Goal: Task Accomplishment & Management: Complete application form

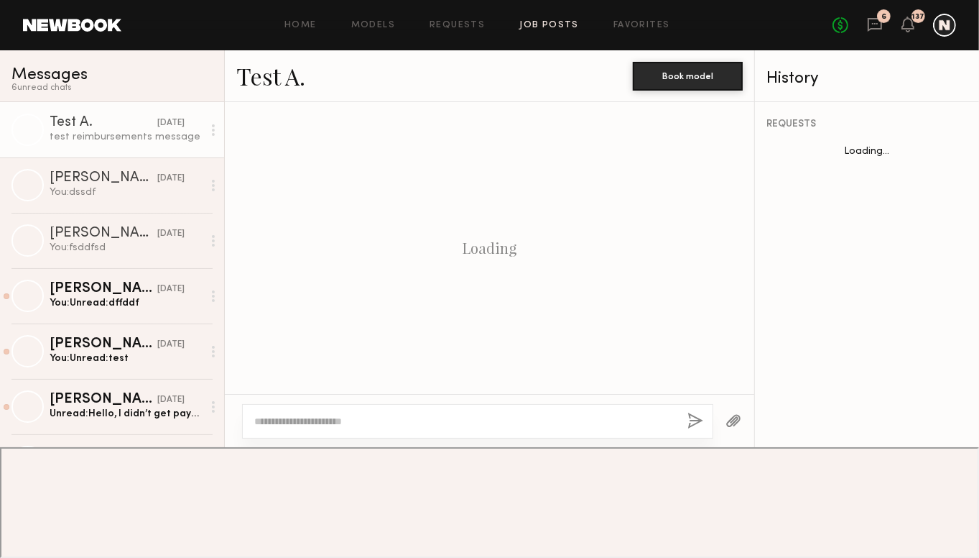
click at [563, 22] on link "Job Posts" at bounding box center [549, 25] width 60 height 9
click at [554, 23] on link "Job Posts" at bounding box center [549, 25] width 60 height 9
click at [564, 21] on link "Job Posts" at bounding box center [549, 25] width 60 height 9
click at [619, 17] on div "Home Models Requests Job Posts Favorites Sign Out No fees up to $5,000 6 137" at bounding box center [538, 25] width 835 height 23
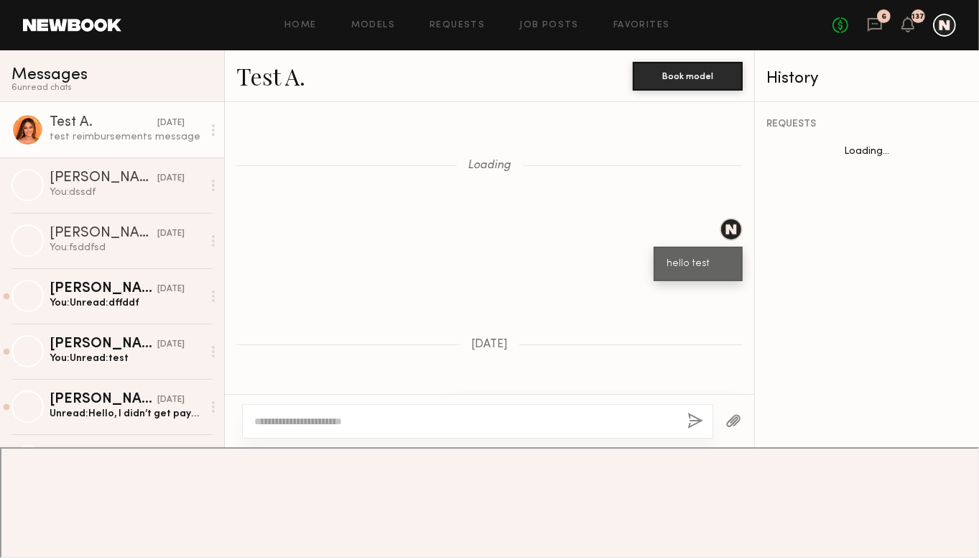
click at [559, 17] on div "Home Models Requests Job Posts Favorites Sign Out No fees up to $5,000 6 137" at bounding box center [538, 25] width 835 height 23
click at [554, 26] on link "Job Posts" at bounding box center [549, 25] width 60 height 9
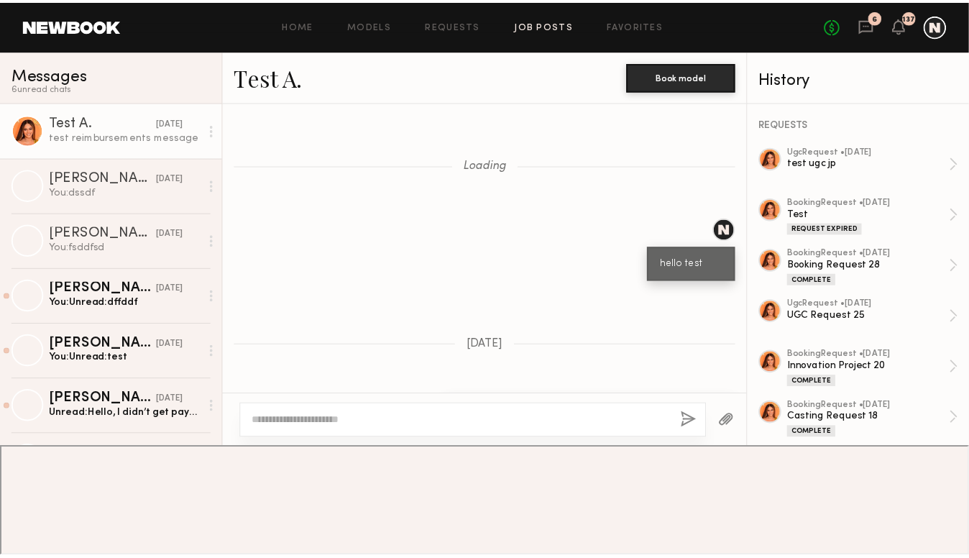
scroll to position [45921, 0]
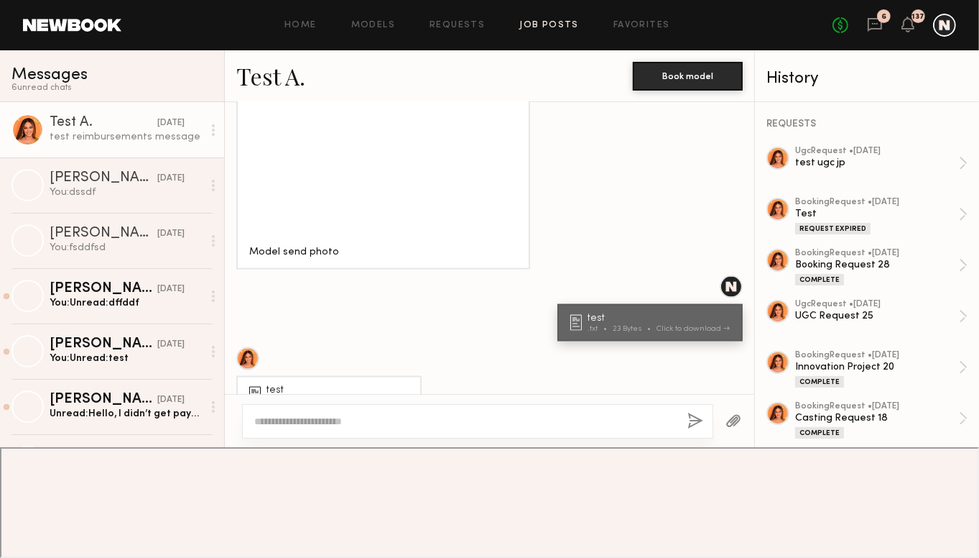
click at [554, 26] on link "Job Posts" at bounding box center [549, 25] width 60 height 9
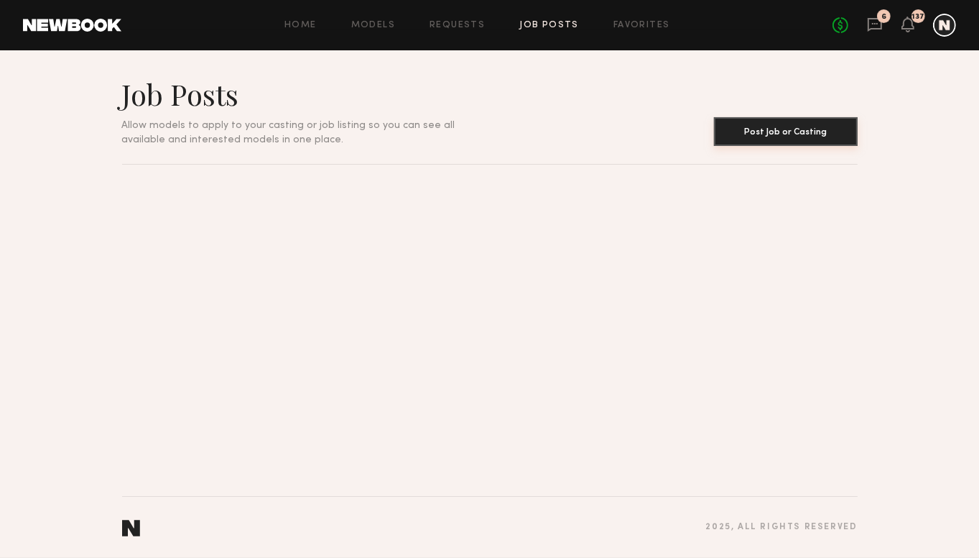
click at [810, 134] on button "Post Job or Casting" at bounding box center [786, 131] width 144 height 29
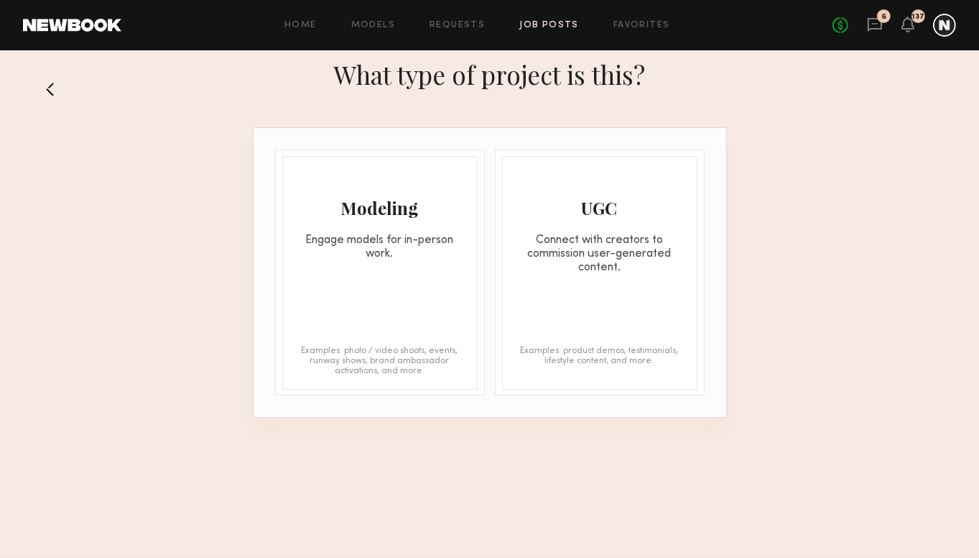
click at [555, 255] on div "Connect with creators to commission user-generated content." at bounding box center [600, 254] width 194 height 41
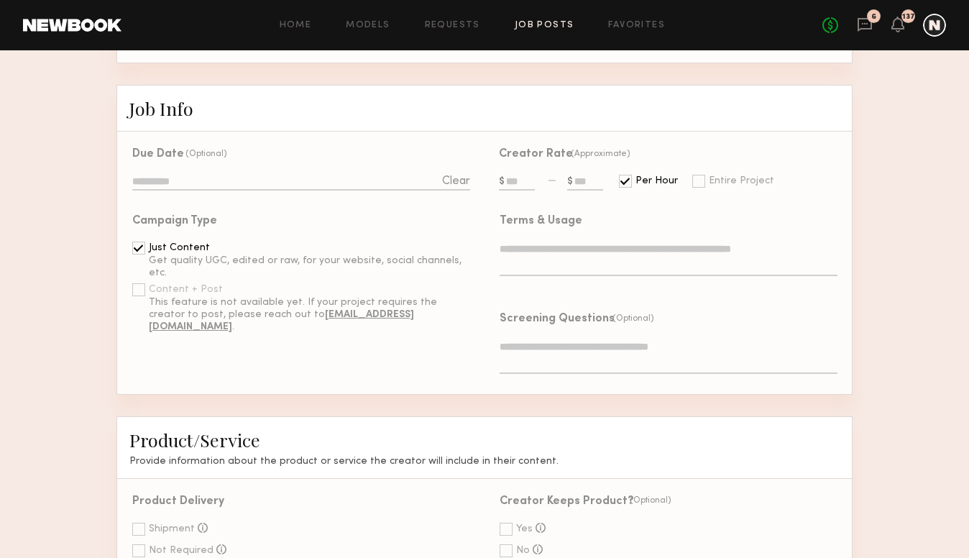
scroll to position [359, 0]
click at [593, 351] on textarea at bounding box center [668, 357] width 338 height 34
type textarea "*"
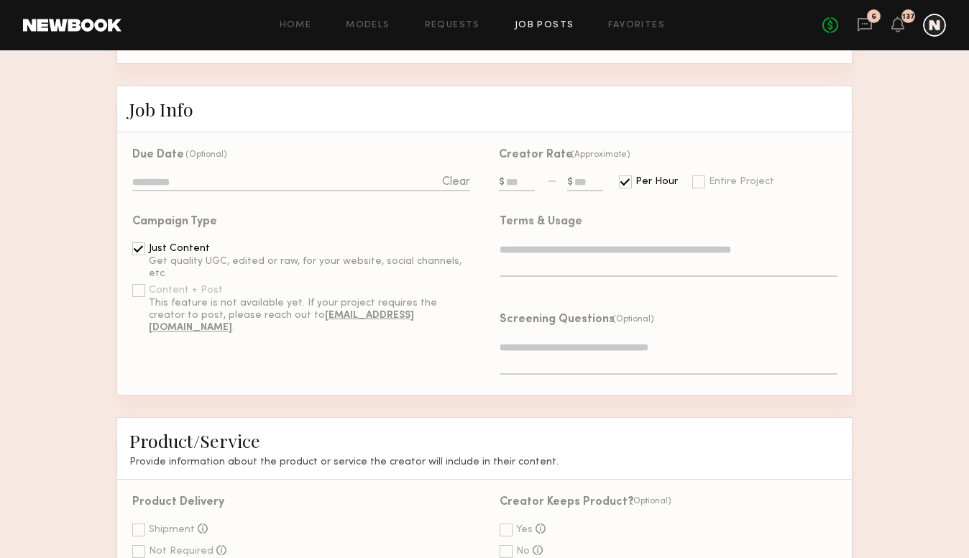
click at [642, 353] on textarea at bounding box center [668, 357] width 338 height 34
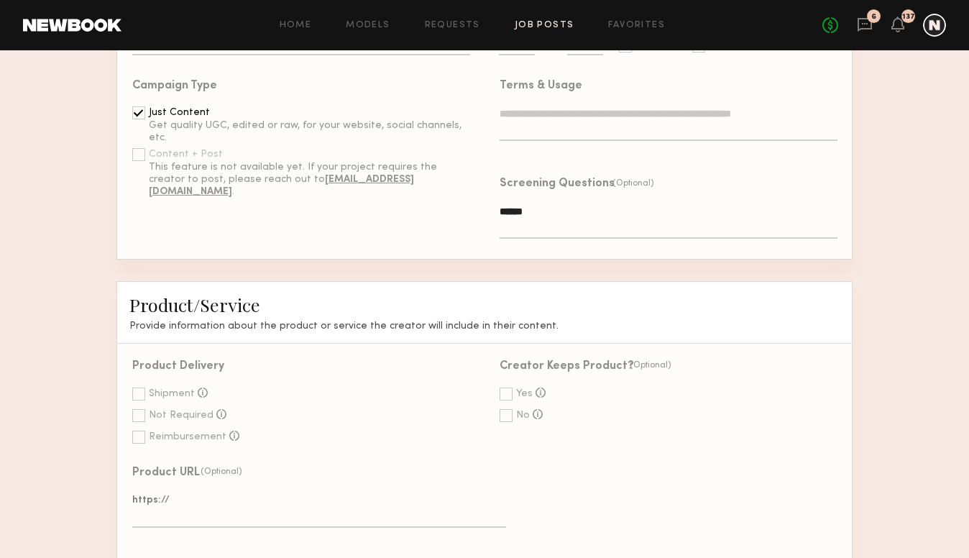
scroll to position [586, 0]
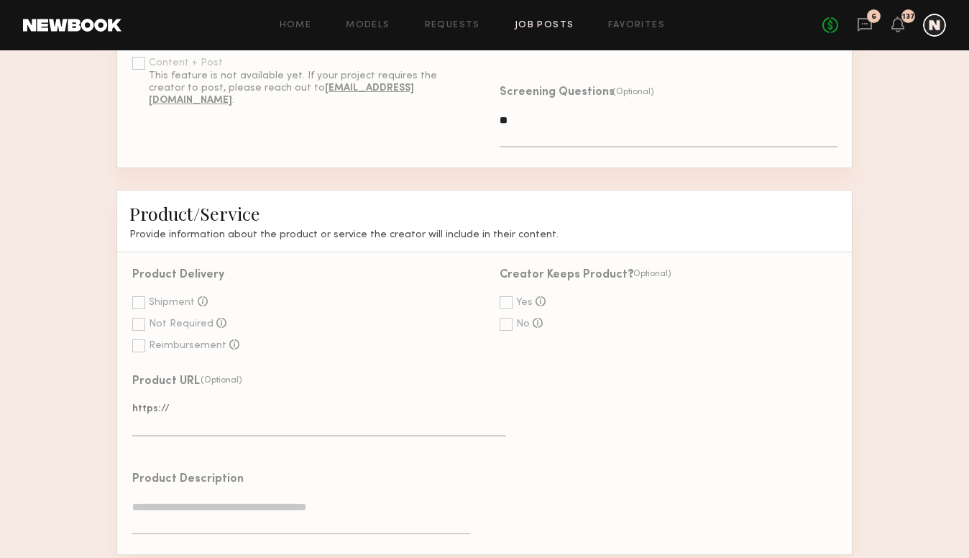
type textarea "*"
click at [874, 169] on form "Project Info Project Name Create Use recent UGC project UGC Request 25 UGC Requ…" at bounding box center [484, 502] width 969 height 1752
click at [721, 177] on div "Project Info Project Name Create Use recent UGC project UGC Request 25 UGC Requ…" at bounding box center [484, 502] width 736 height 1752
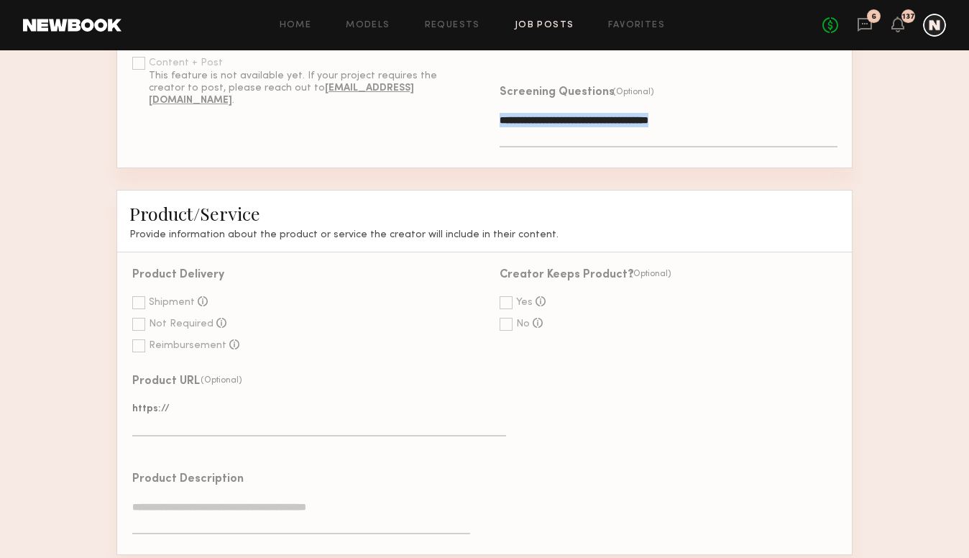
click at [721, 177] on div "Project Info Project Name Create Use recent UGC project UGC Request 25 UGC Requ…" at bounding box center [484, 502] width 736 height 1752
drag, startPoint x: 721, startPoint y: 177, endPoint x: 692, endPoint y: 198, distance: 36.1
click at [721, 177] on div "Project Info Project Name Create Use recent UGC project UGC Request 25 UGC Requ…" at bounding box center [484, 502] width 736 height 1752
click at [609, 200] on div "Product/Service Provide information about the product or service the creator wi…" at bounding box center [484, 221] width 736 height 63
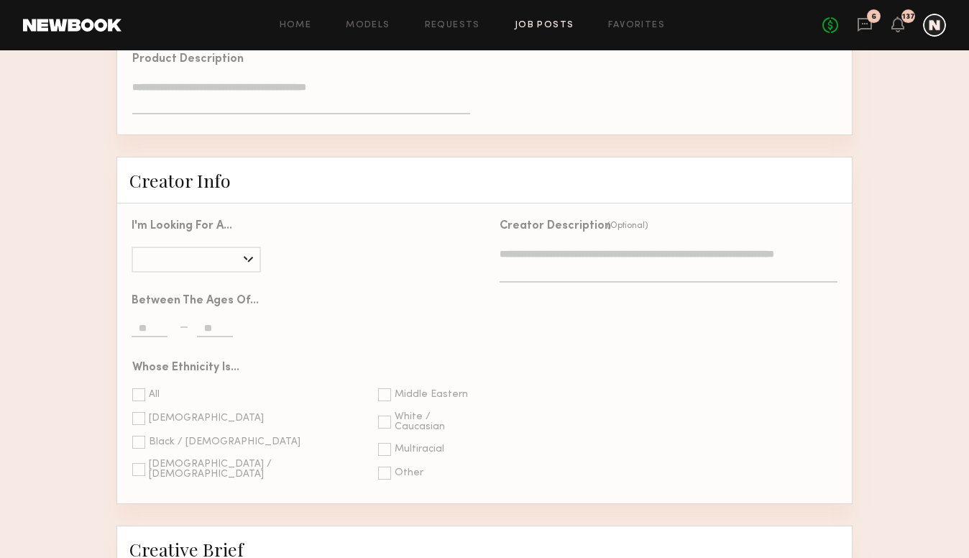
scroll to position [1089, 0]
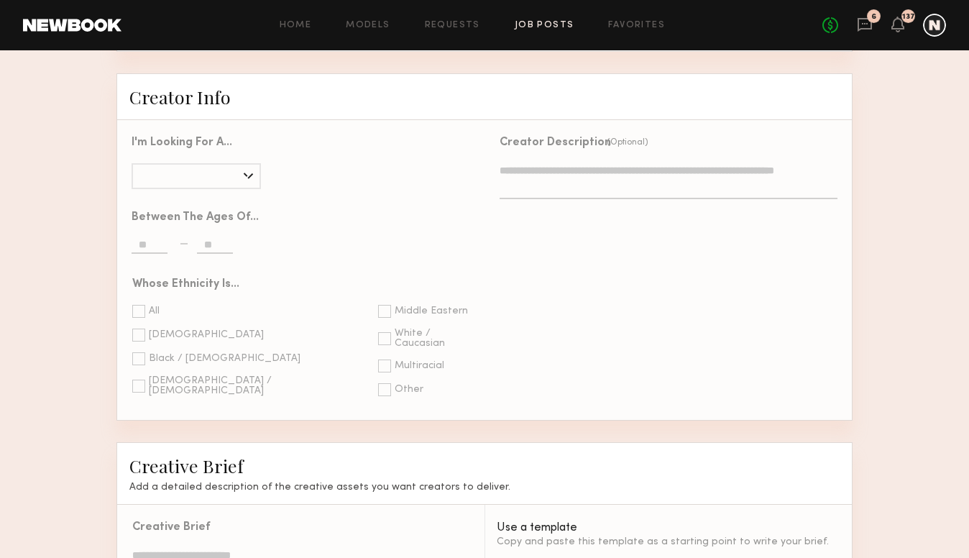
click at [606, 199] on textarea at bounding box center [668, 181] width 338 height 36
type textarea "*"
click at [658, 296] on div "Creator Description (Optional)" at bounding box center [667, 270] width 367 height 300
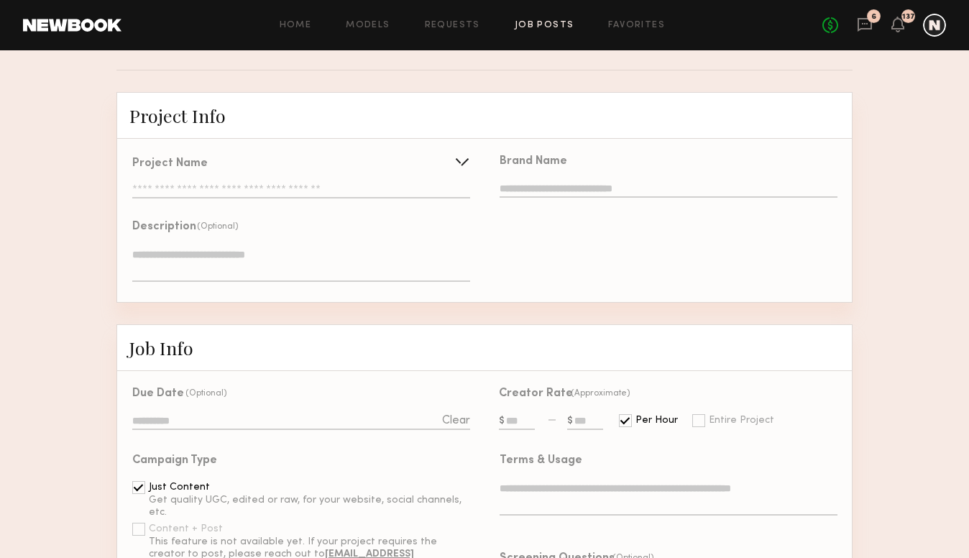
scroll to position [0, 0]
